Goal: Information Seeking & Learning: Understand process/instructions

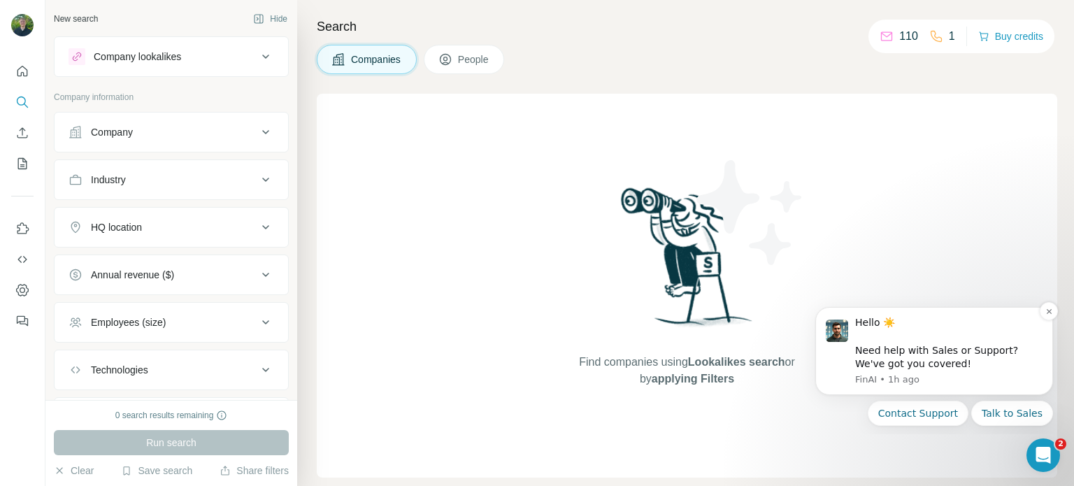
click at [923, 341] on div "Hello ☀️ ​ Need help with Sales or Support? We've got you covered!" at bounding box center [949, 343] width 187 height 55
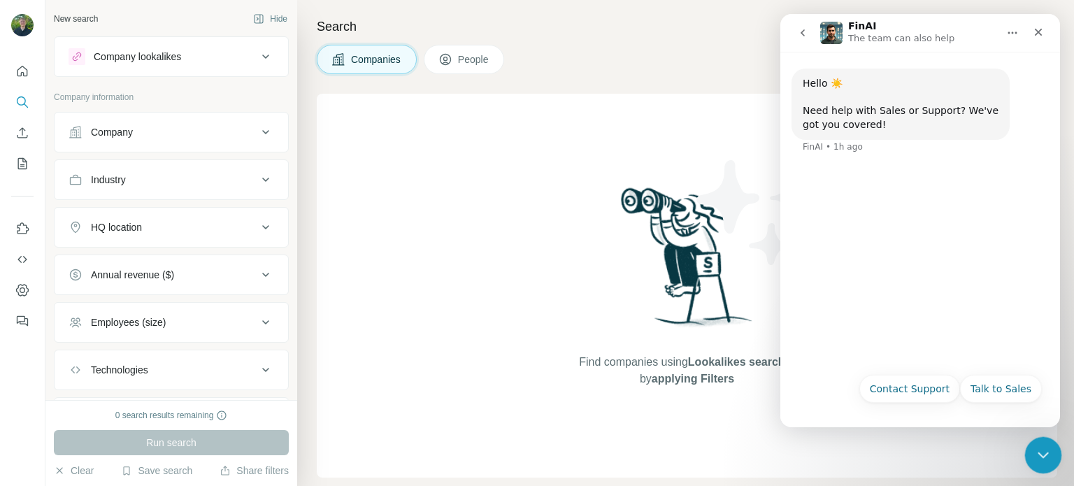
click at [1039, 446] on icon "Close Intercom Messenger" at bounding box center [1041, 453] width 17 height 17
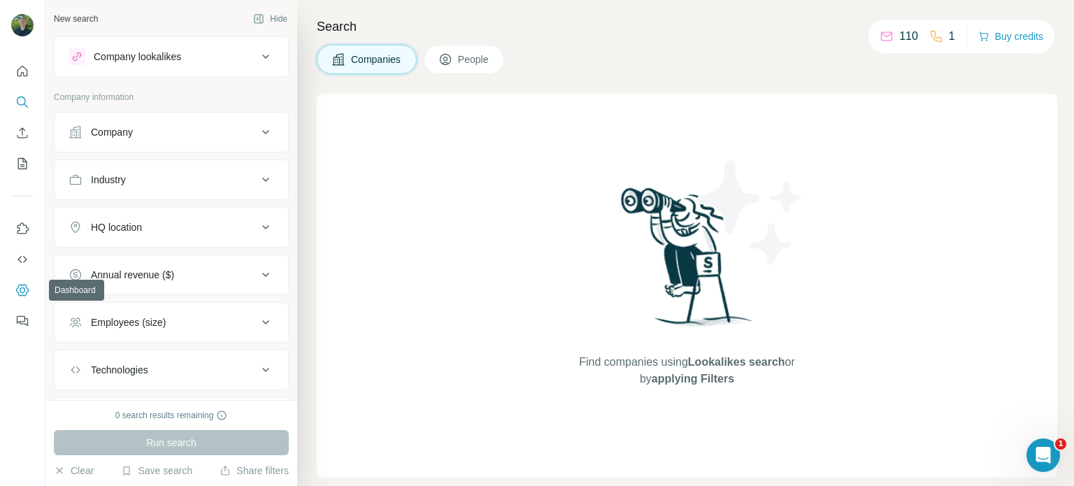
click at [20, 287] on icon "Dashboard" at bounding box center [22, 290] width 14 height 14
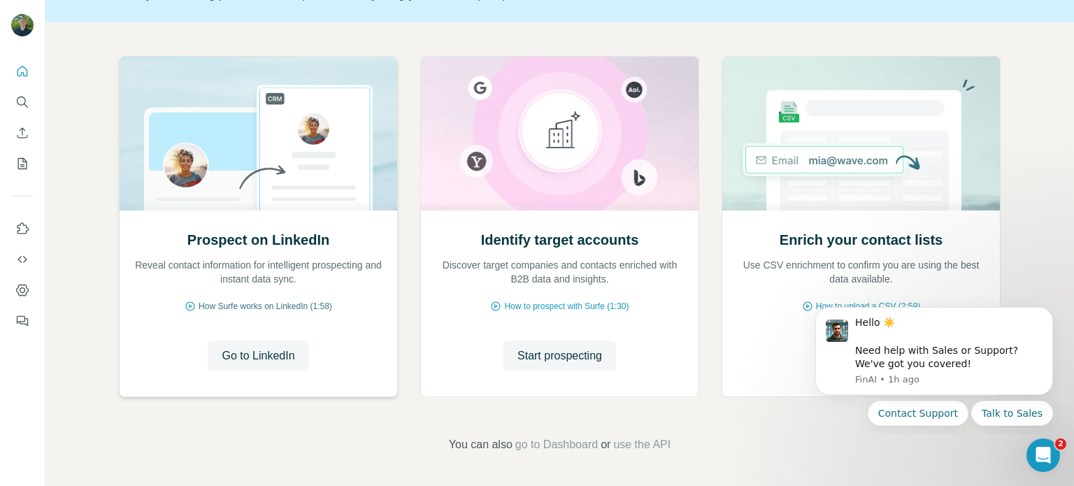
click at [281, 307] on span "How Surfe works on LinkedIn (1:58)" at bounding box center [266, 306] width 134 height 13
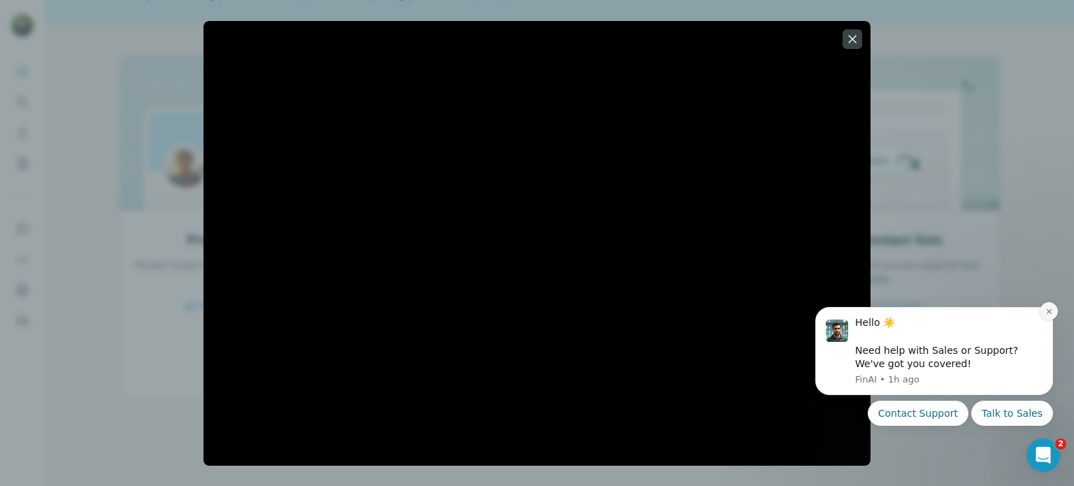
click at [1047, 313] on icon "Dismiss notification" at bounding box center [1050, 312] width 8 height 8
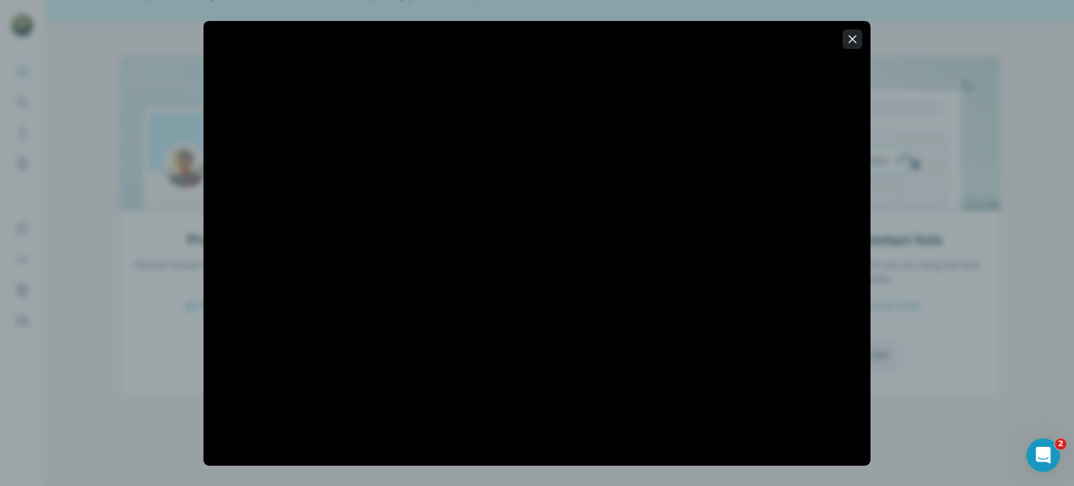
click at [852, 38] on icon "button" at bounding box center [853, 39] width 8 height 8
